Goal: Transaction & Acquisition: Obtain resource

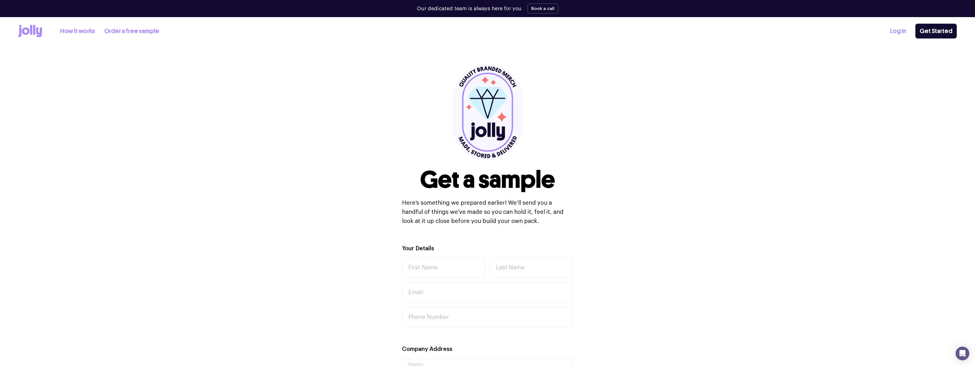
click at [31, 32] on icon at bounding box center [31, 30] width 2 height 10
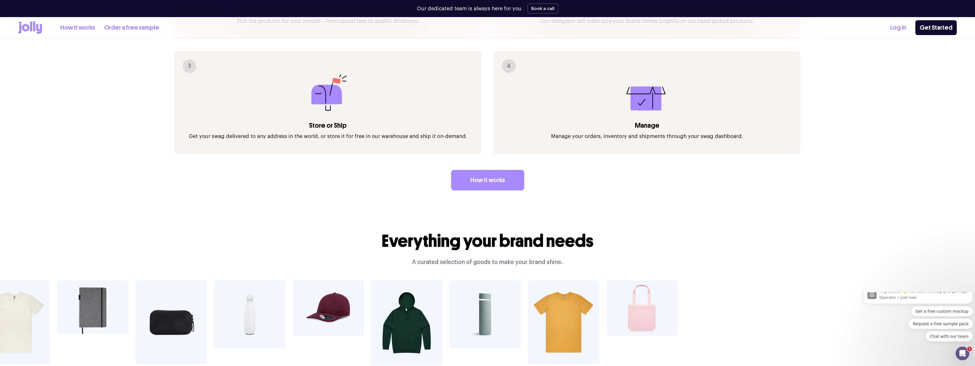
scroll to position [1113, 0]
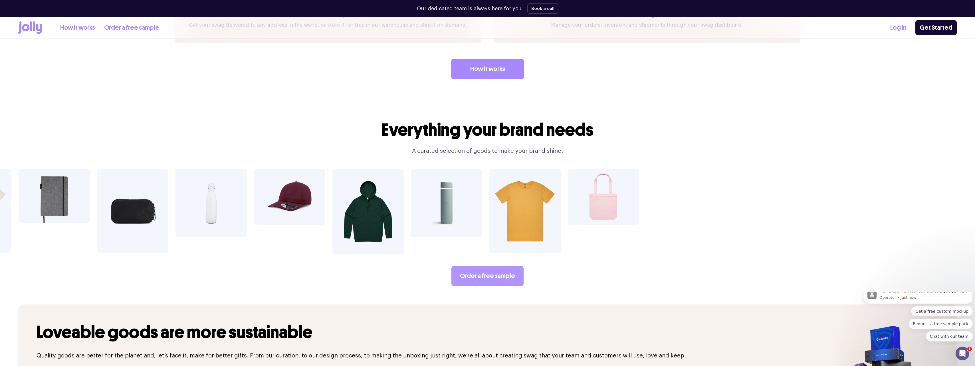
click at [506, 266] on link "Order a free sample" at bounding box center [488, 276] width 72 height 21
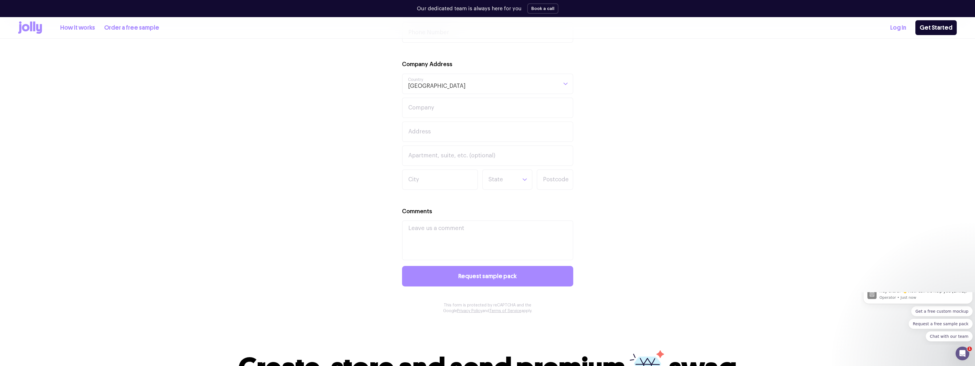
scroll to position [285, 0]
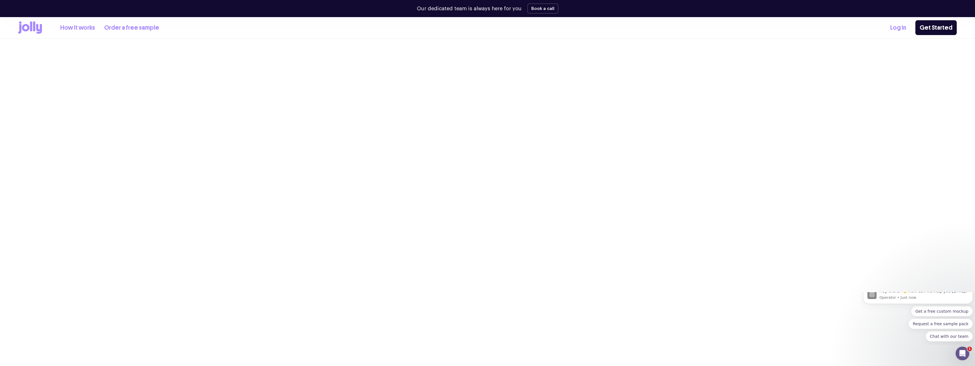
scroll to position [1113, 0]
